Goal: Obtain resource: Download file/media

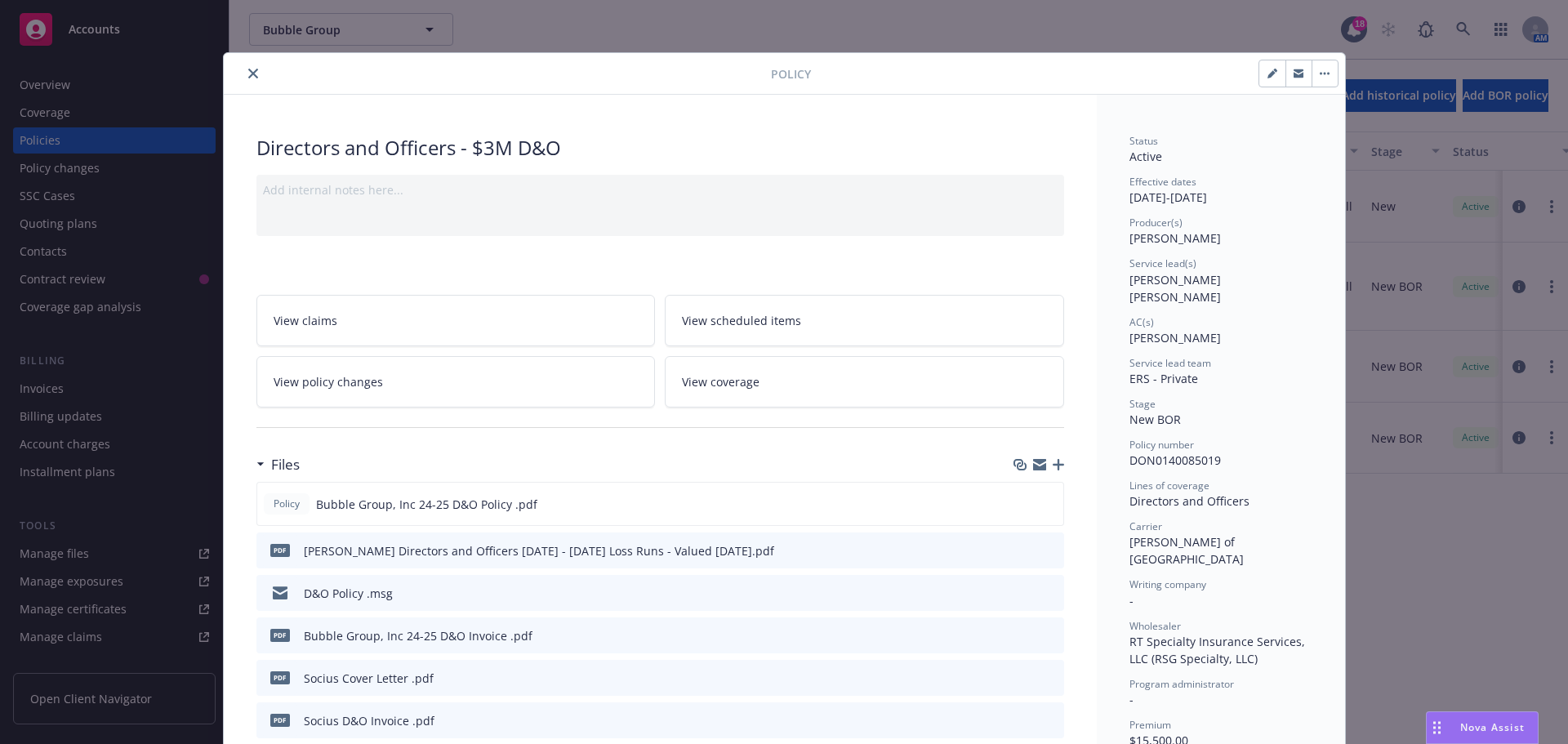
scroll to position [49, 0]
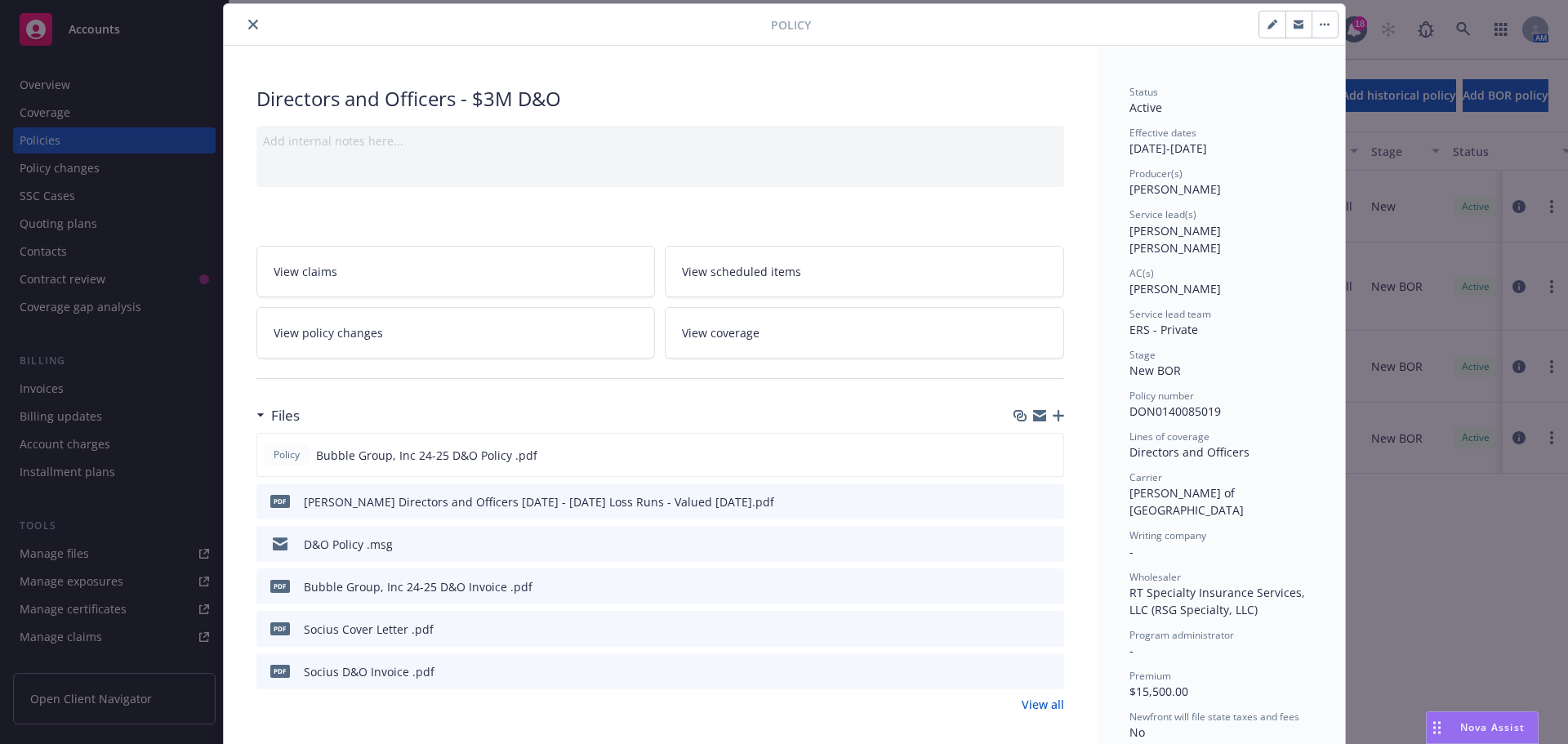
click at [248, 22] on icon "close" at bounding box center [252, 24] width 9 height 9
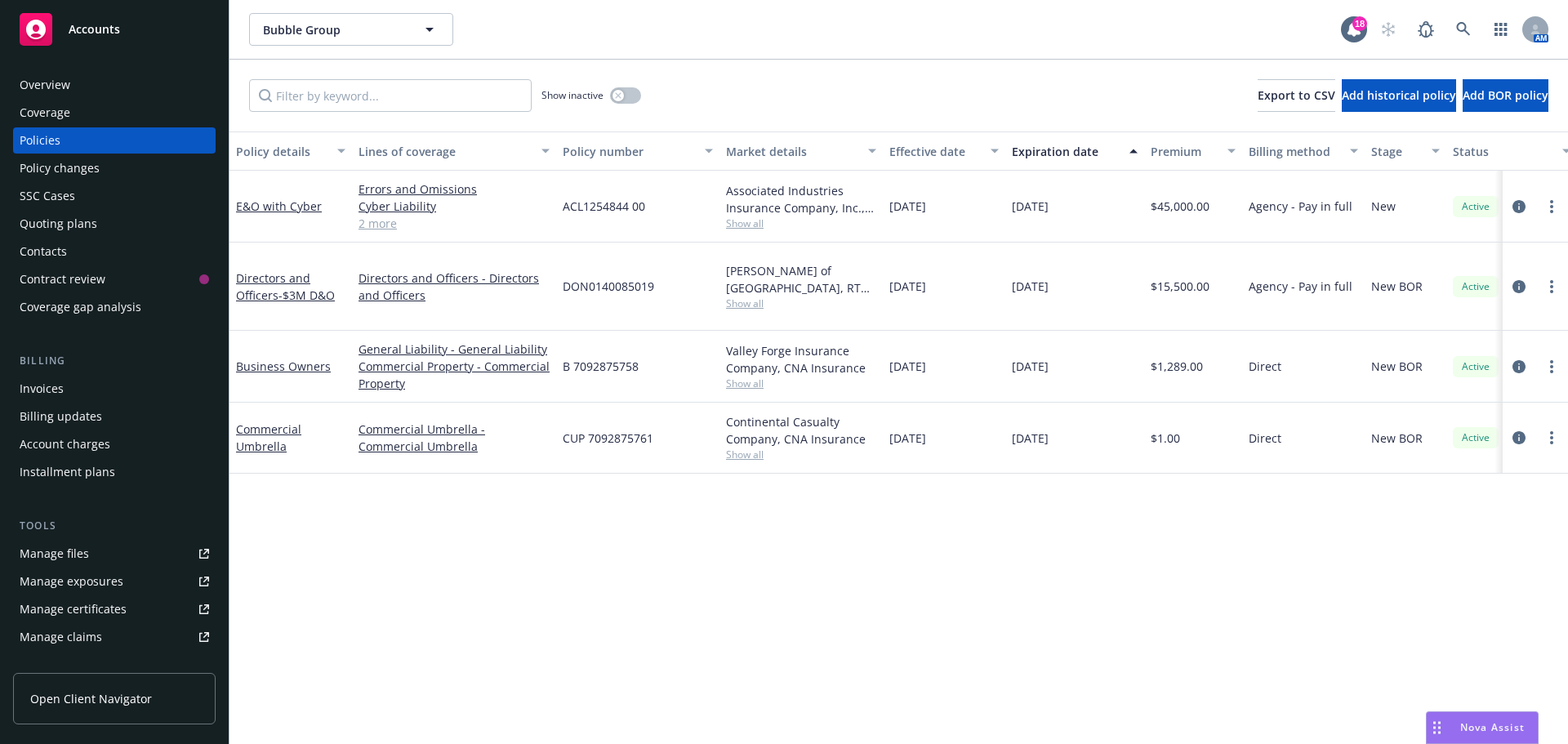
click at [50, 85] on div "Overview" at bounding box center [45, 85] width 51 height 26
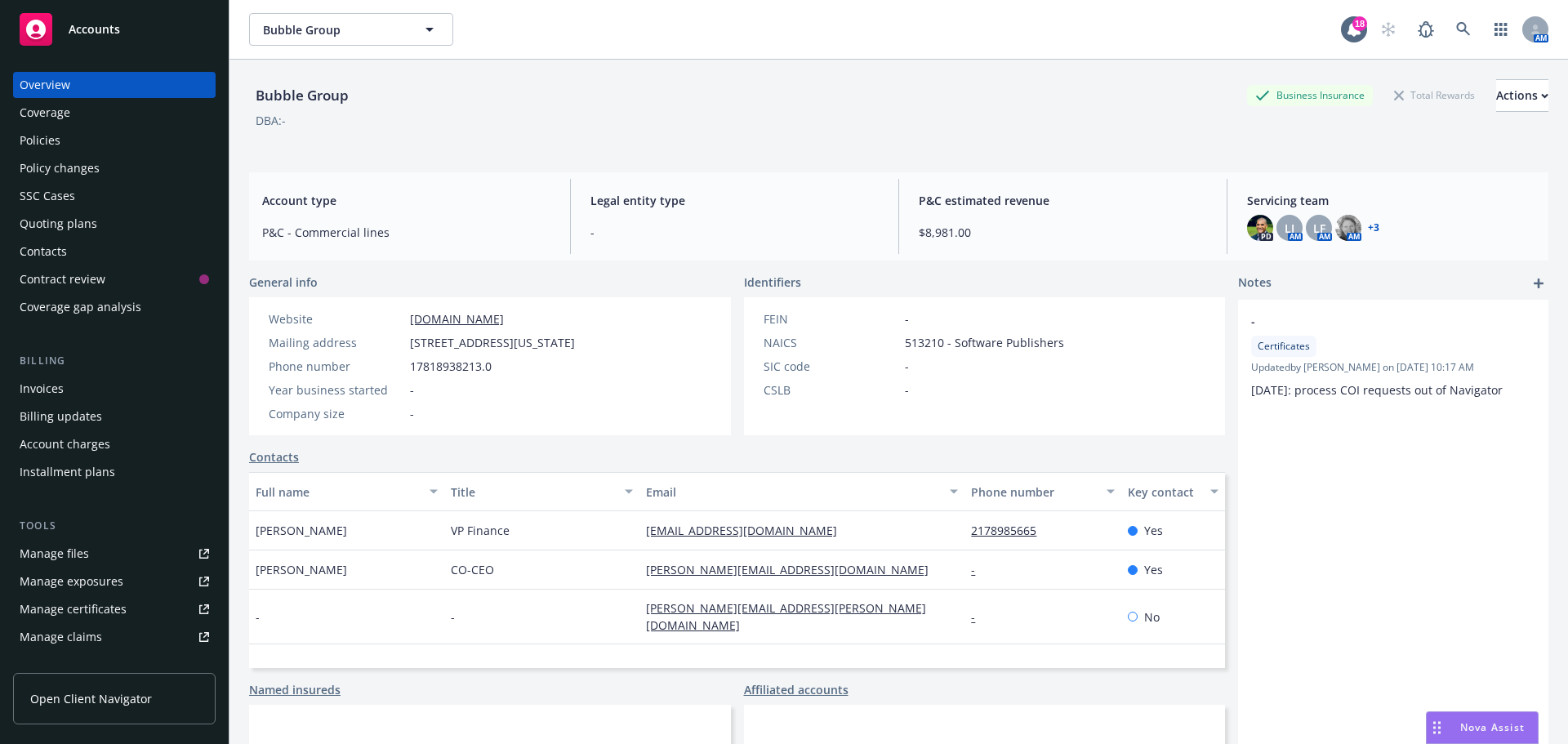
click at [1368, 227] on link "+ 3" at bounding box center [1373, 227] width 11 height 9
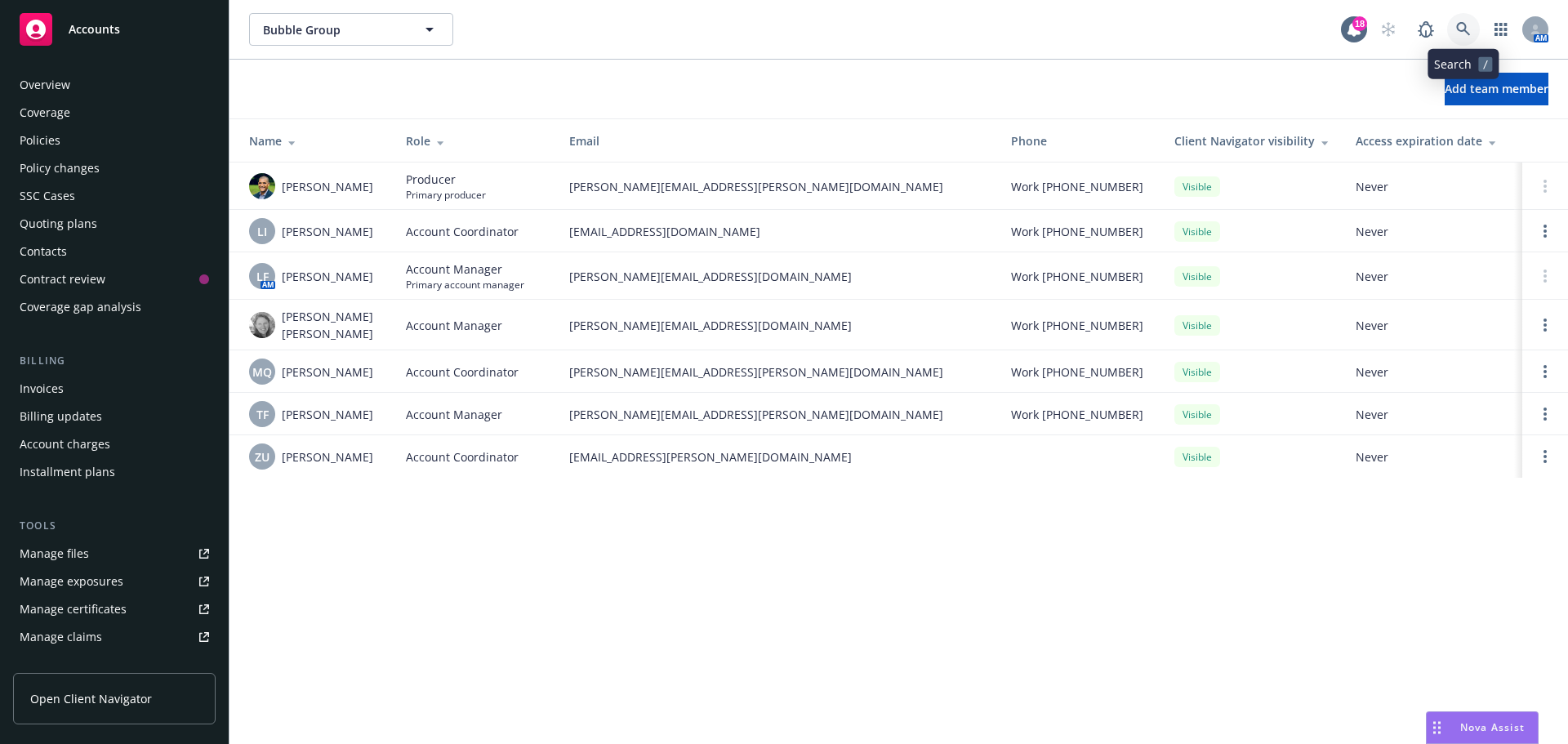
click at [1466, 25] on icon at bounding box center [1462, 29] width 15 height 15
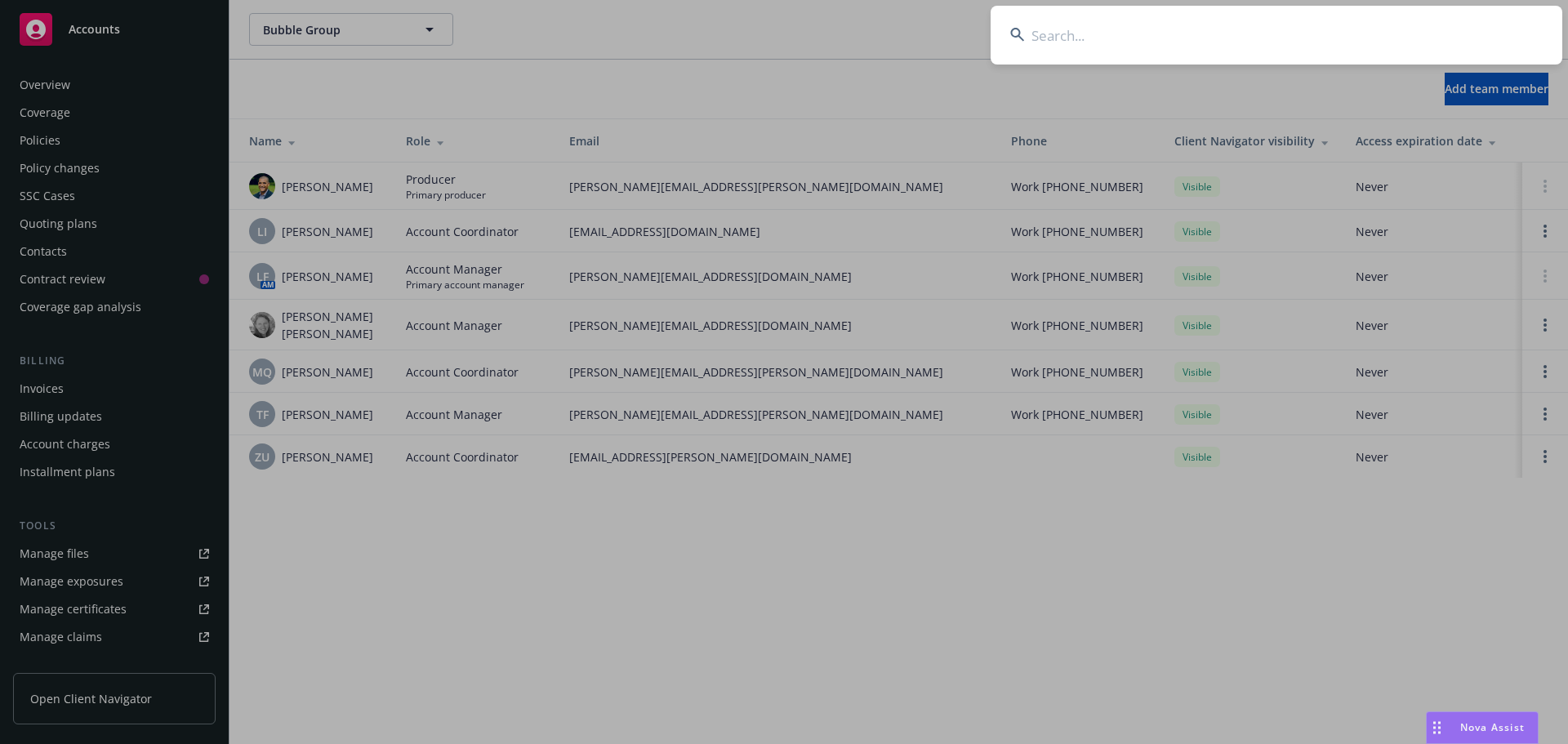
type input "s"
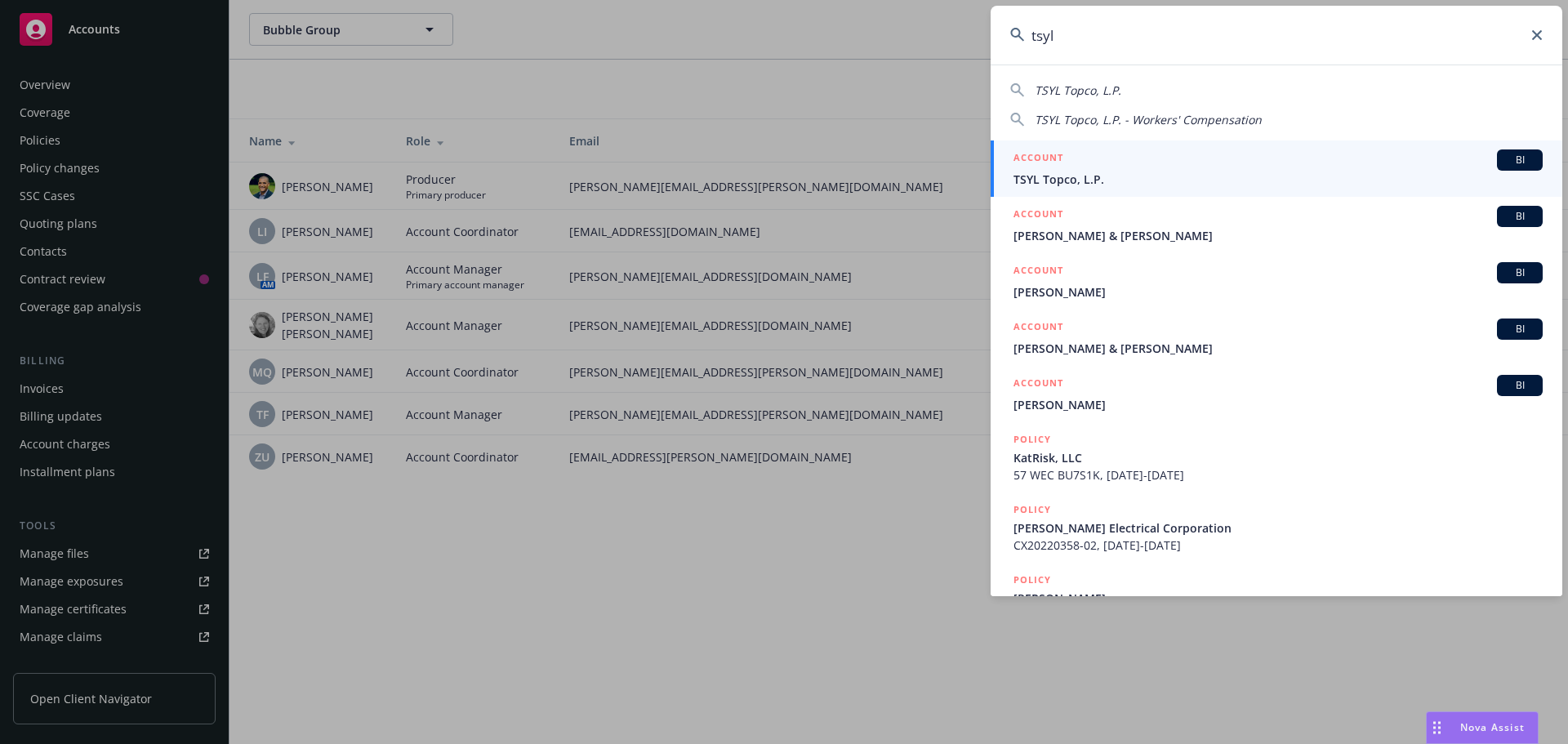
type input "tsyl"
click at [1513, 155] on span "BI" at bounding box center [1520, 160] width 33 height 15
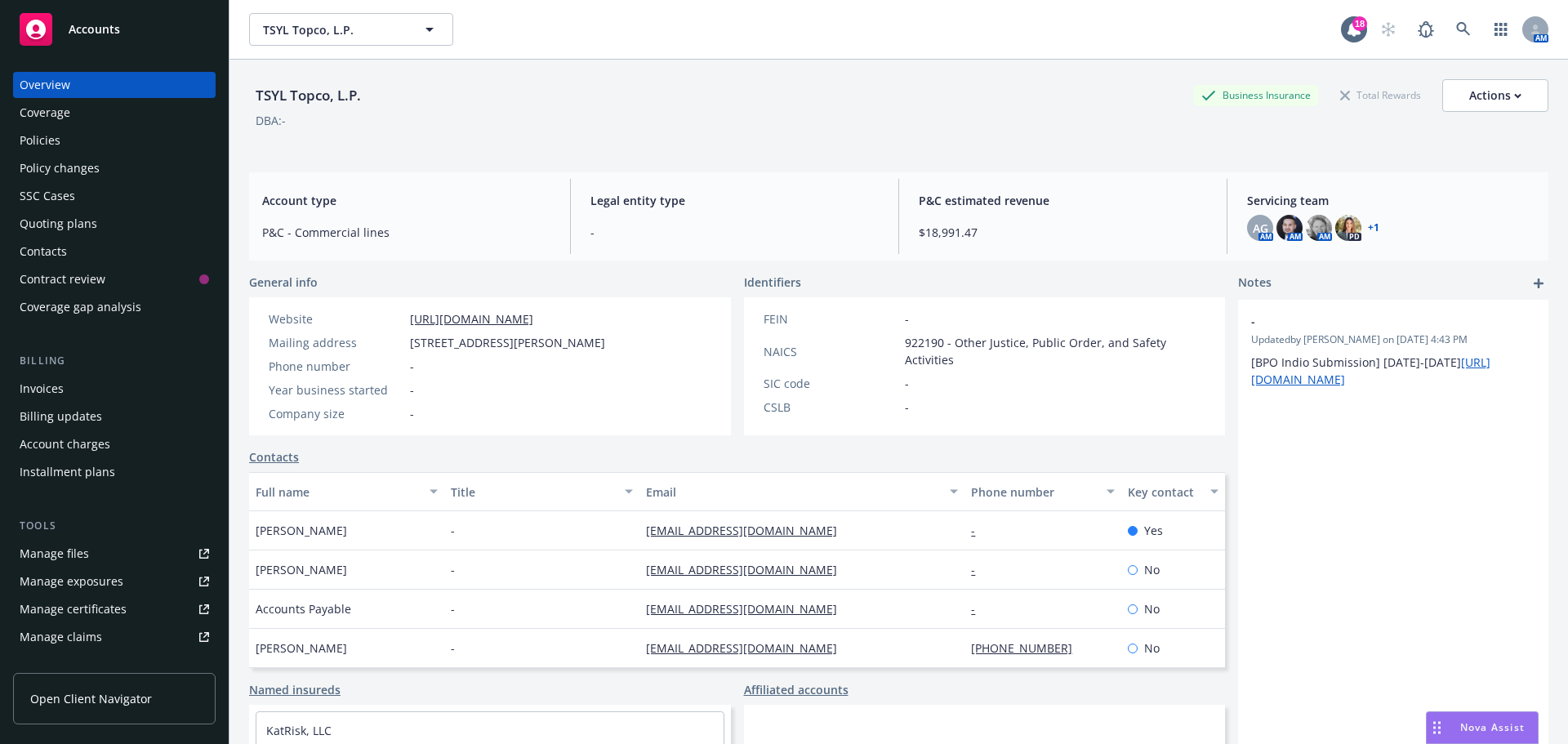
click at [43, 143] on div "Policies" at bounding box center [40, 141] width 41 height 26
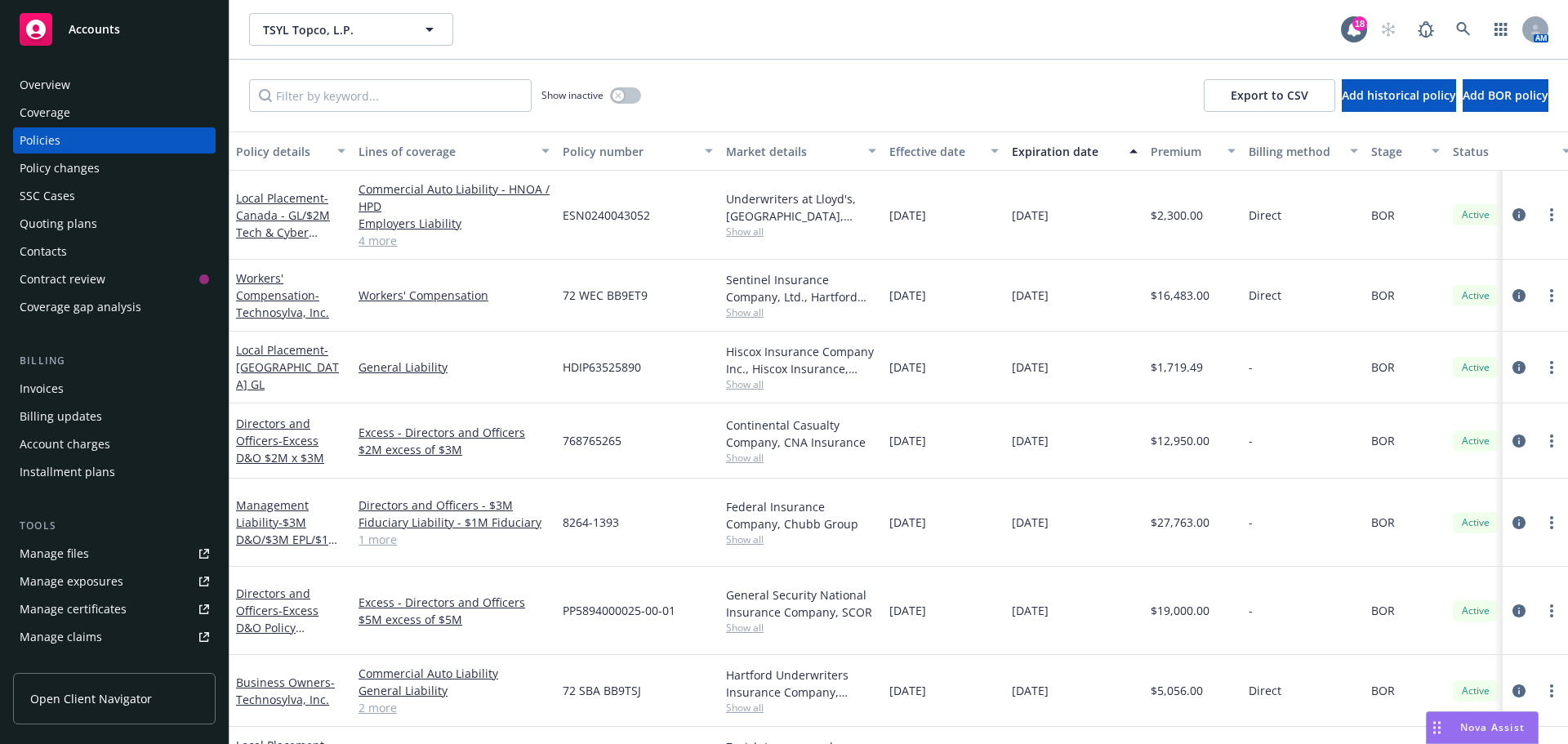
scroll to position [82, 0]
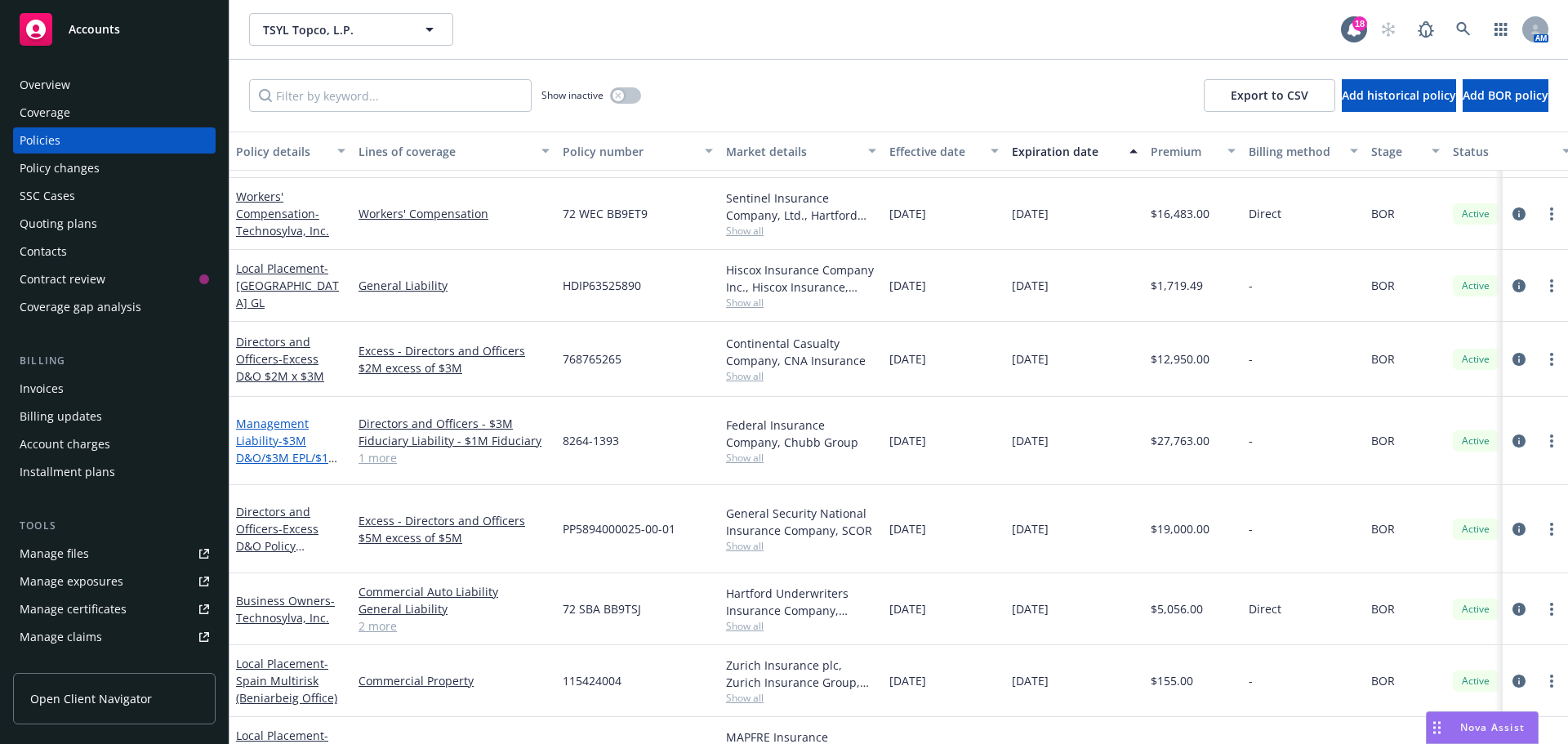
click at [273, 417] on link "Management Liability - $3M D&O/$3M EPL/$1M FID" at bounding box center [287, 450] width 103 height 67
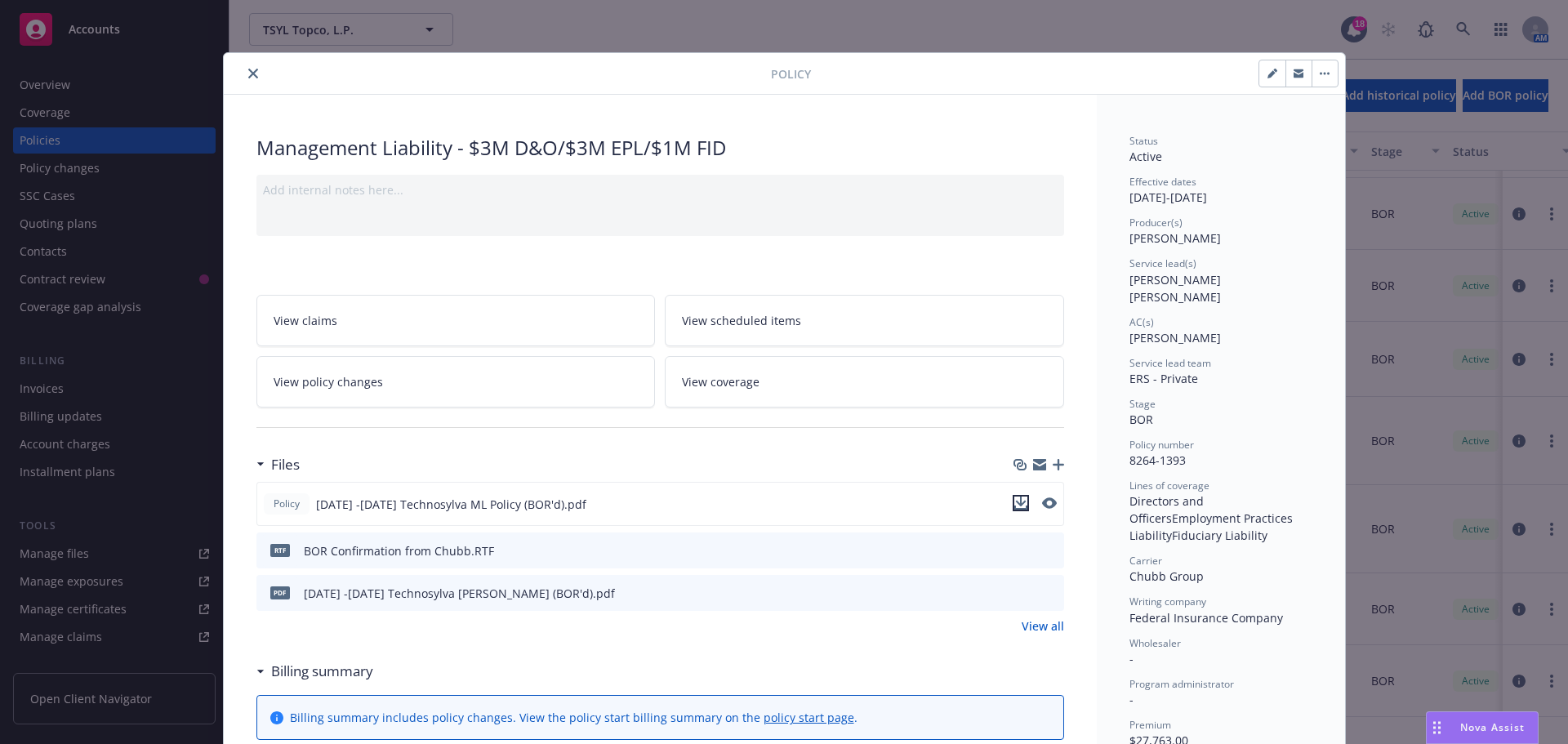
click at [1015, 504] on icon "download file" at bounding box center [1020, 501] width 10 height 9
